Goal: Information Seeking & Learning: Learn about a topic

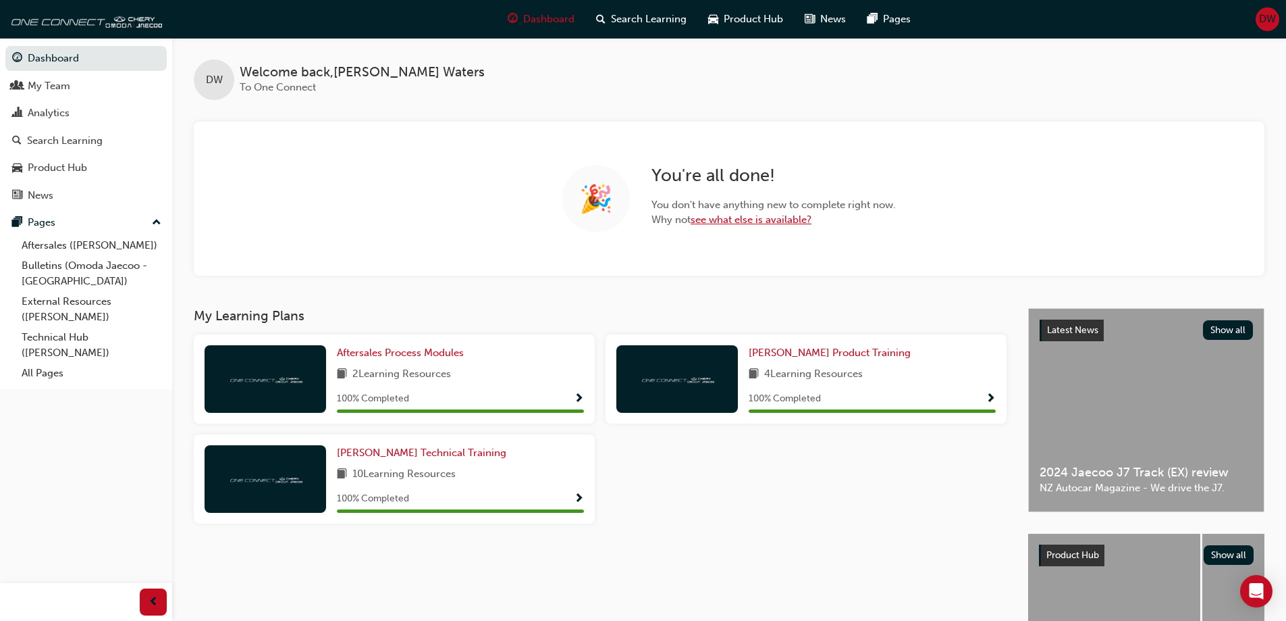
click at [727, 217] on link "see what else is available?" at bounding box center [751, 219] width 121 height 12
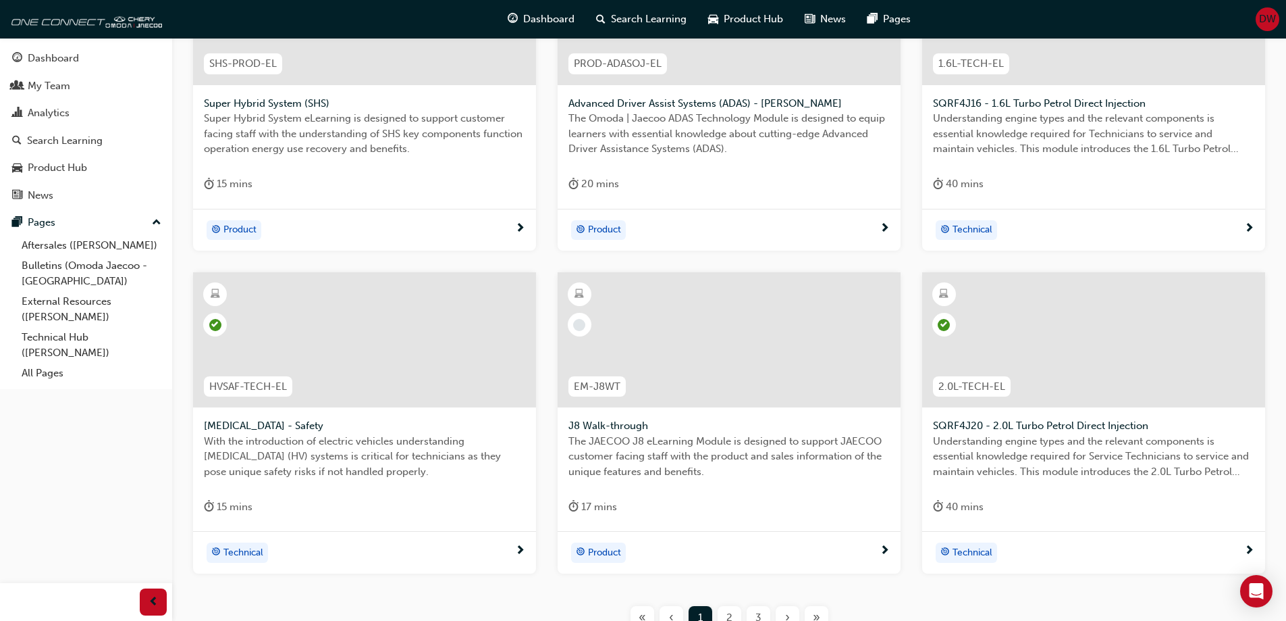
scroll to position [405, 0]
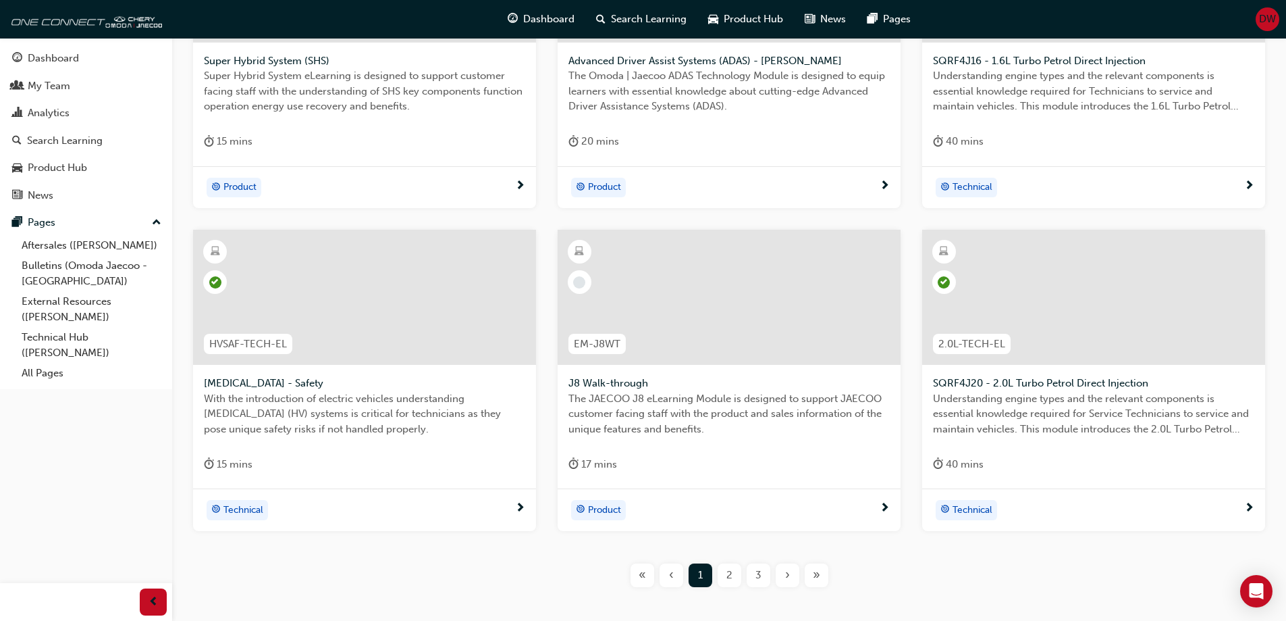
click at [706, 309] on div at bounding box center [729, 297] width 343 height 135
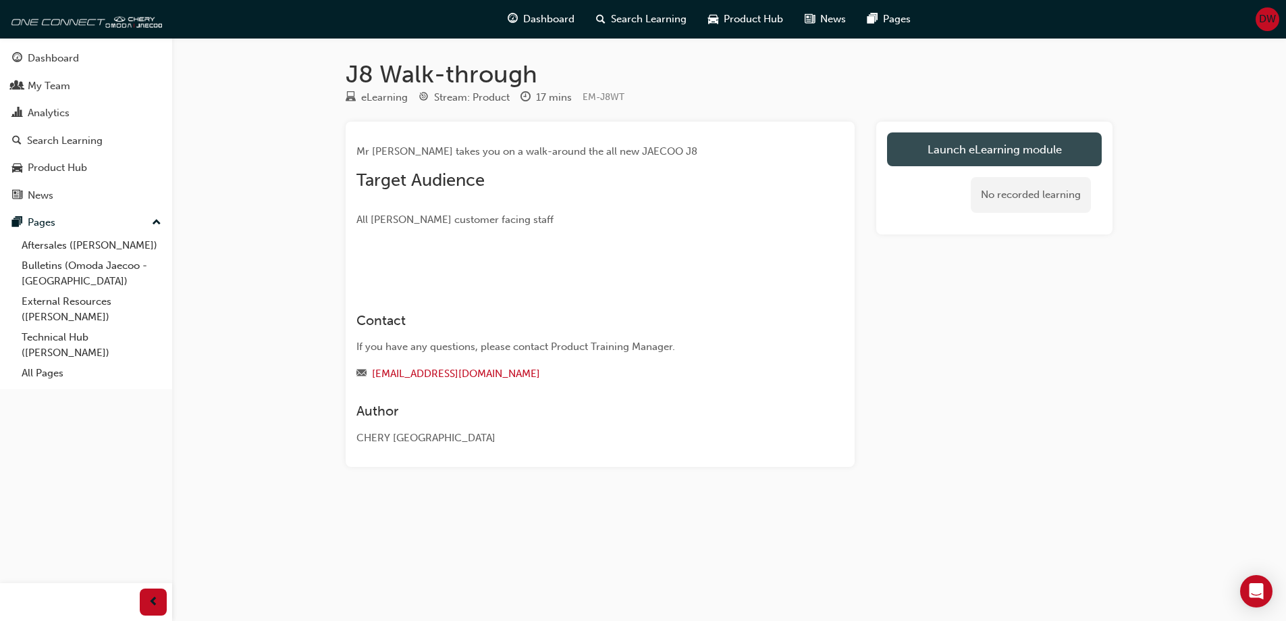
click at [1003, 155] on link "Launch eLearning module" at bounding box center [994, 149] width 215 height 34
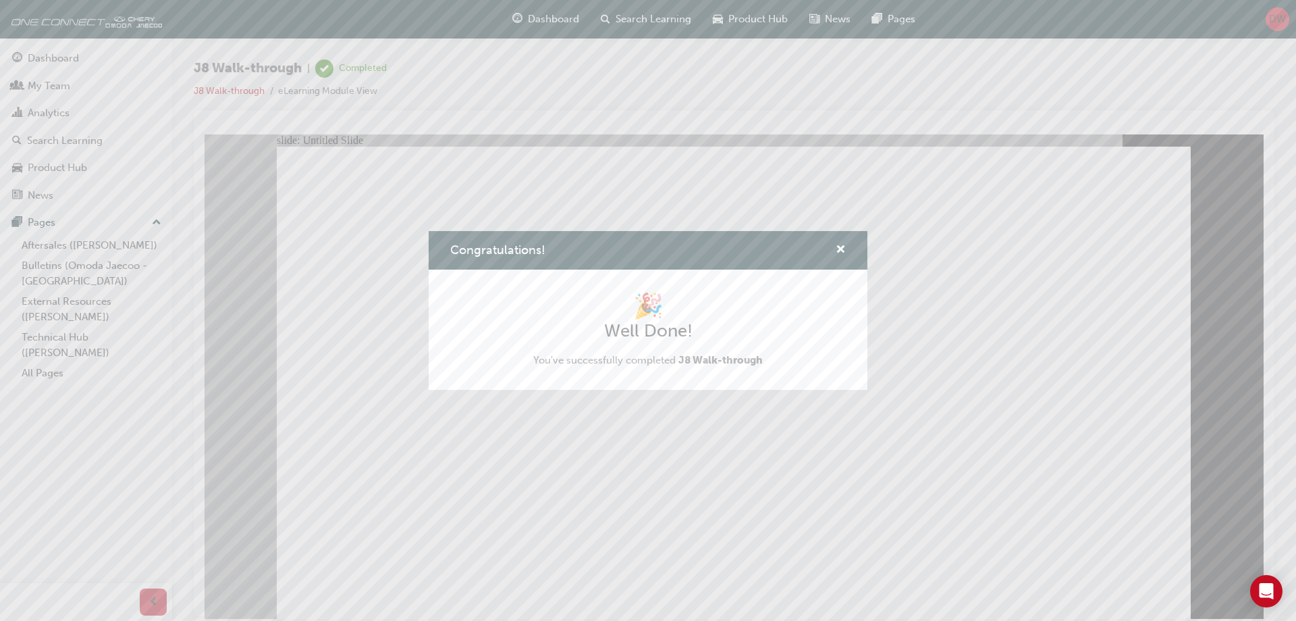
click at [1086, 554] on div "Congratulations! 🎉 Well Done! You've successfully completed J8 Walk-through" at bounding box center [648, 310] width 1296 height 621
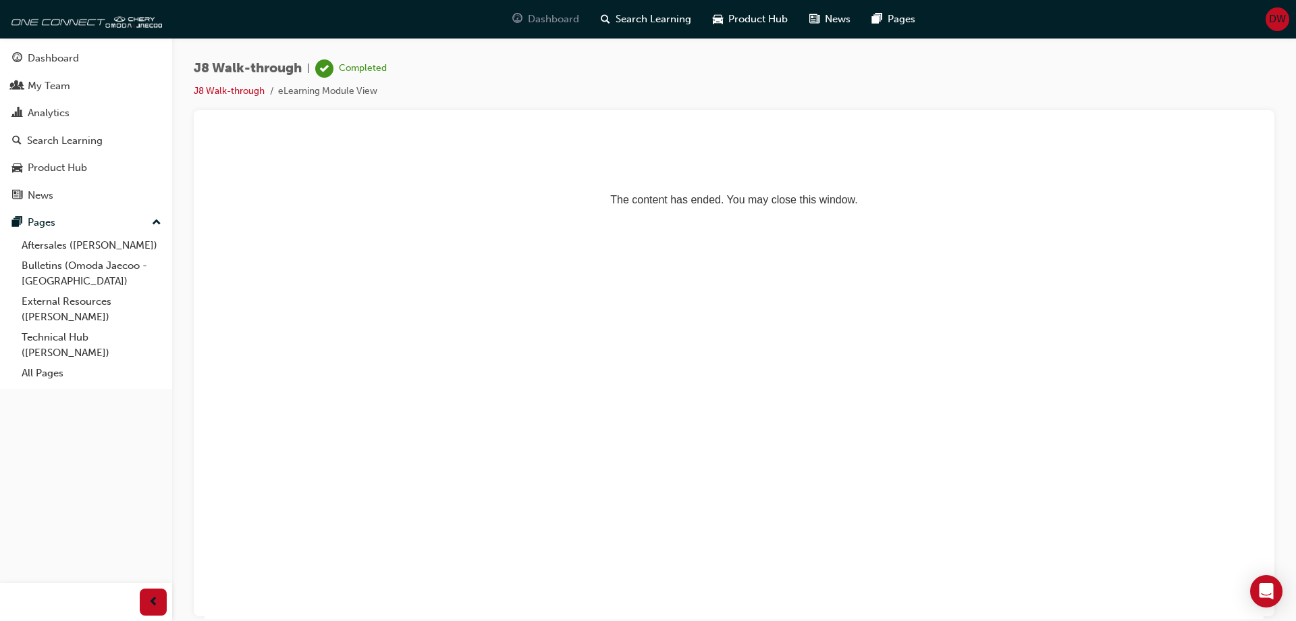
click at [535, 24] on span "Dashboard" at bounding box center [553, 19] width 51 height 16
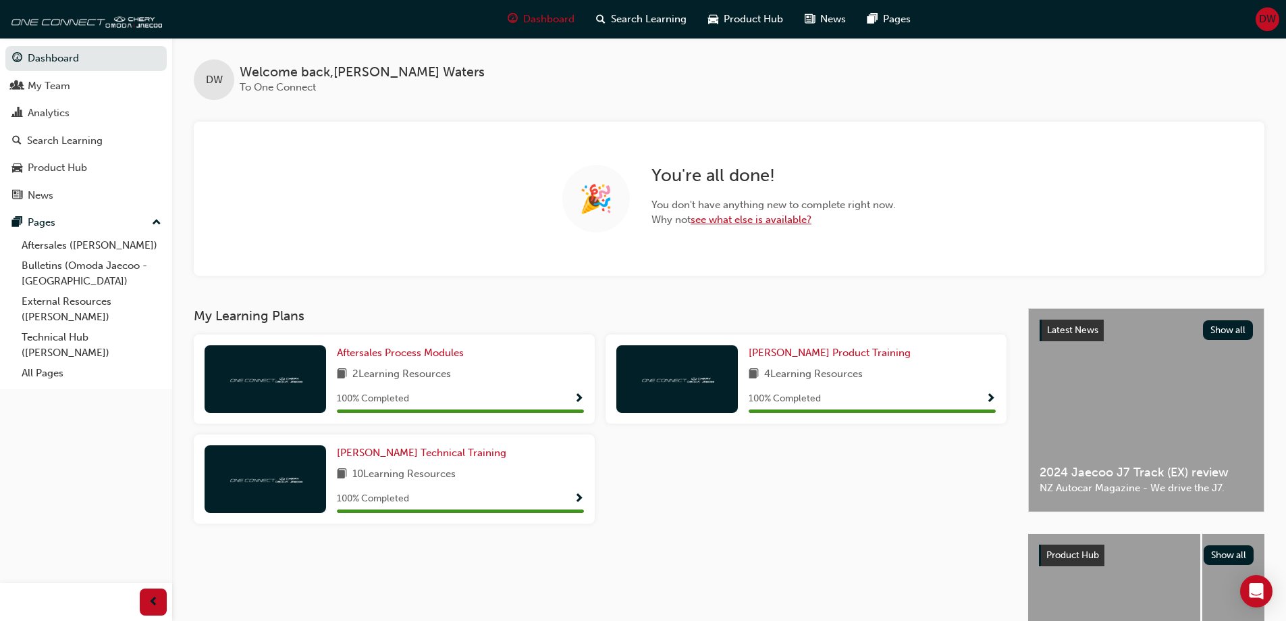
click at [758, 223] on link "see what else is available?" at bounding box center [751, 219] width 121 height 12
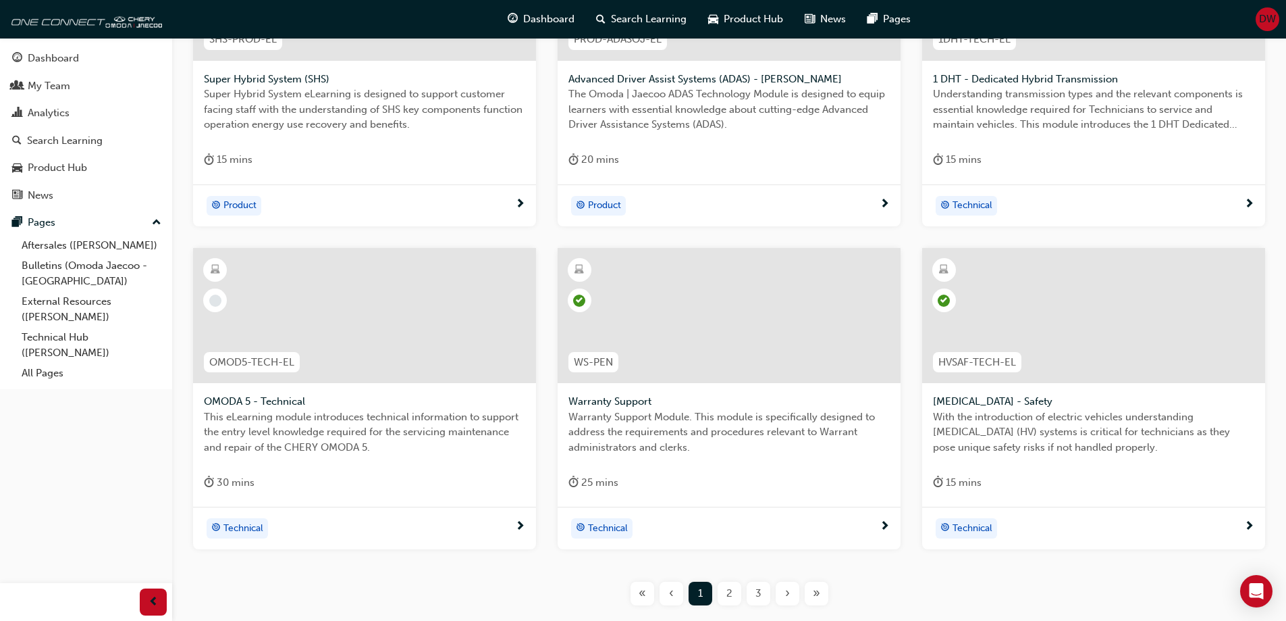
scroll to position [405, 0]
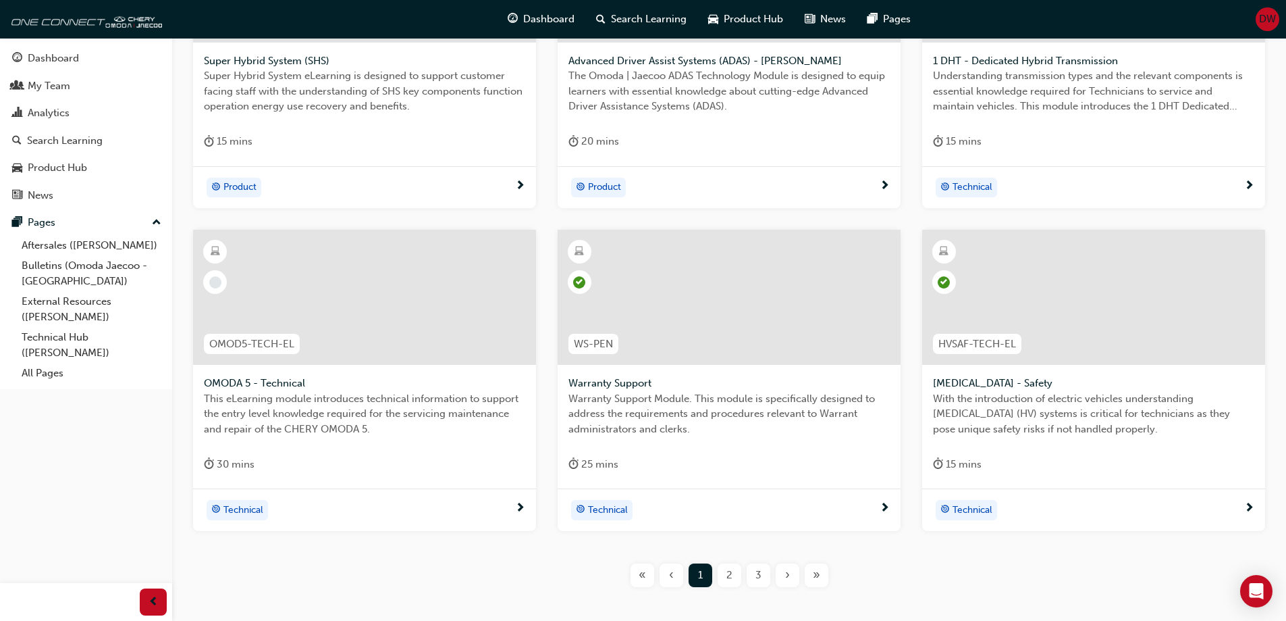
click at [367, 305] on div at bounding box center [364, 297] width 343 height 135
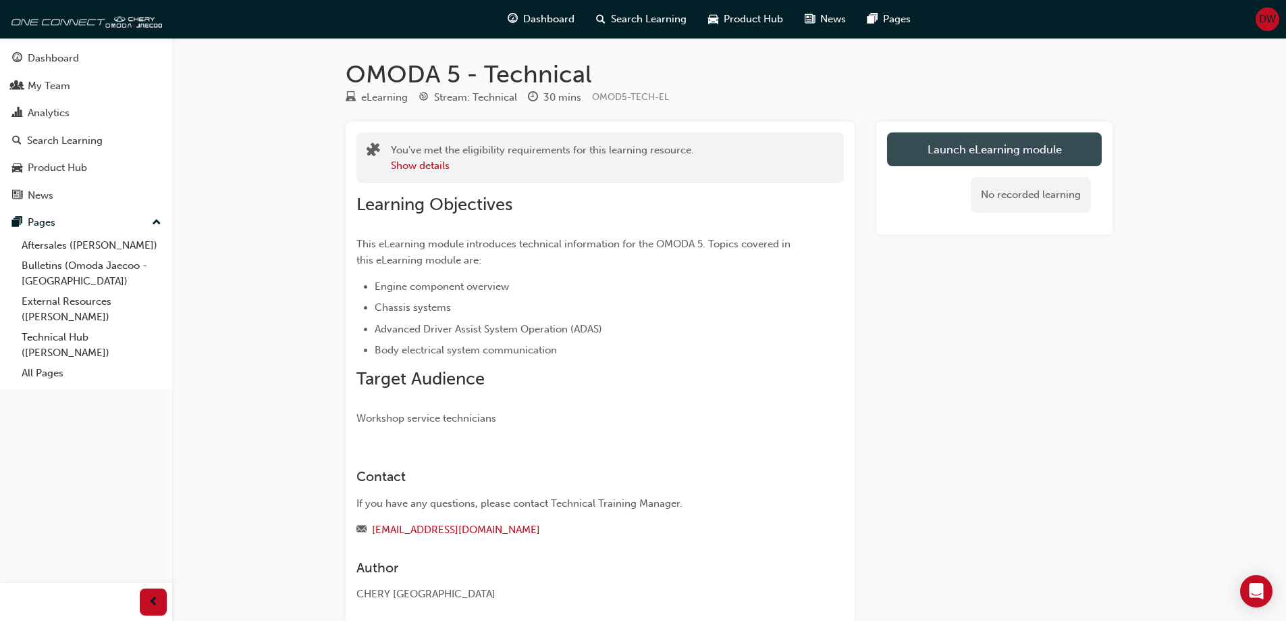
click at [1022, 149] on link "Launch eLearning module" at bounding box center [994, 149] width 215 height 34
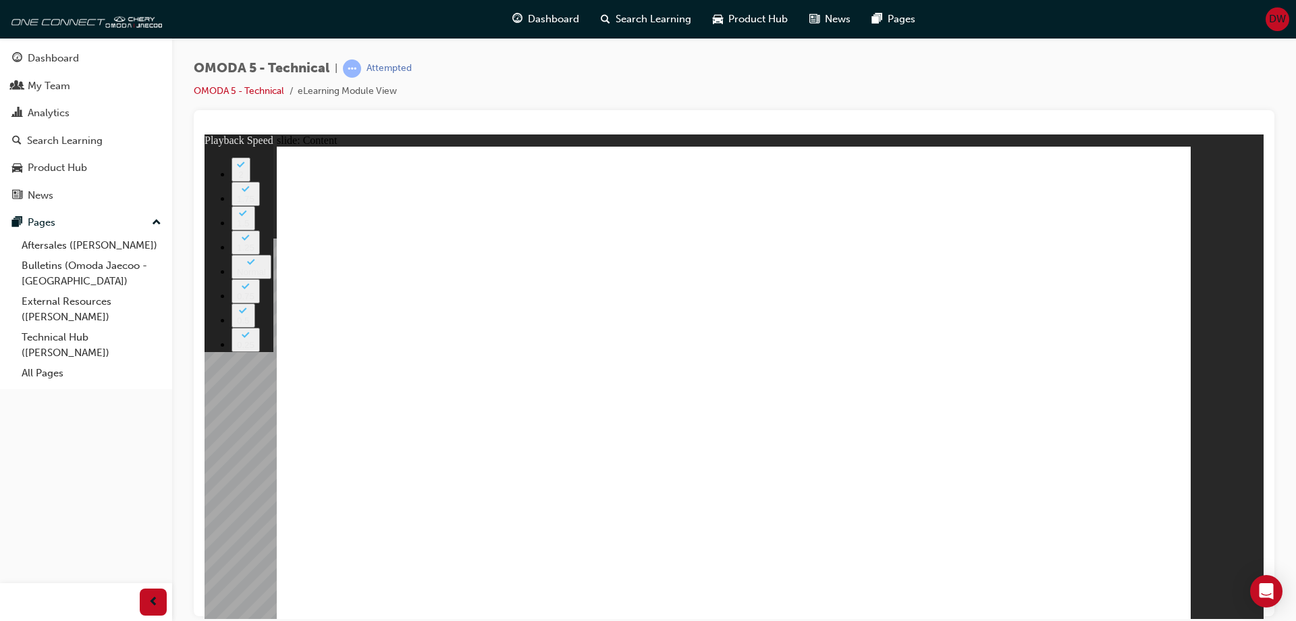
drag, startPoint x: 1011, startPoint y: 223, endPoint x: 1010, endPoint y: 240, distance: 17.6
type input "424"
